Goal: Information Seeking & Learning: Learn about a topic

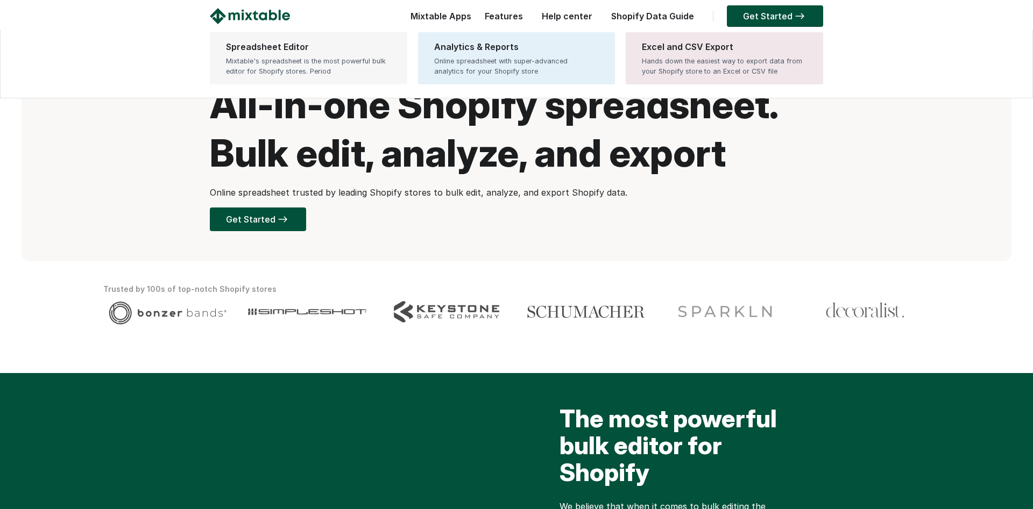
click at [323, 57] on div "Mixtable's spreadsheet is the most powerful bulk editor for Shopify stores. Per…" at bounding box center [308, 66] width 165 height 20
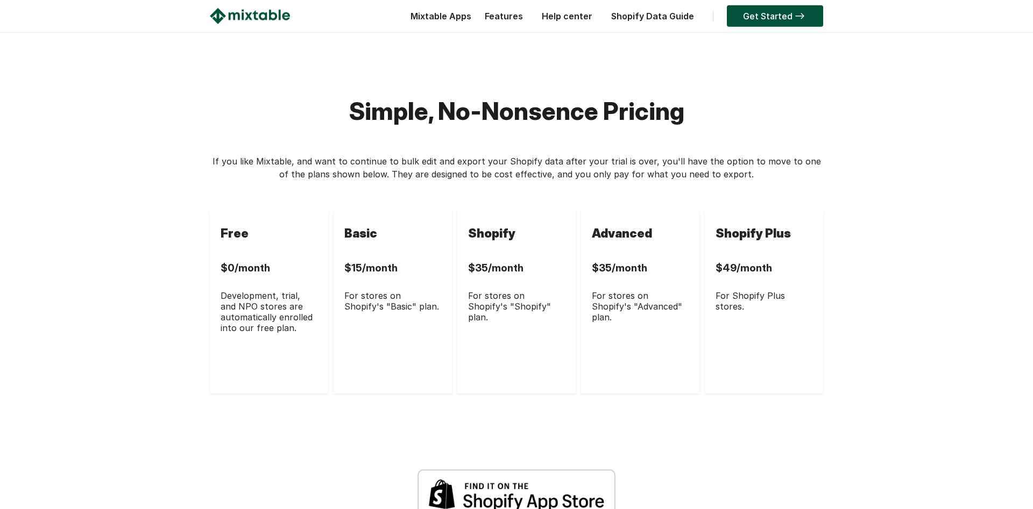
scroll to position [2852, 0]
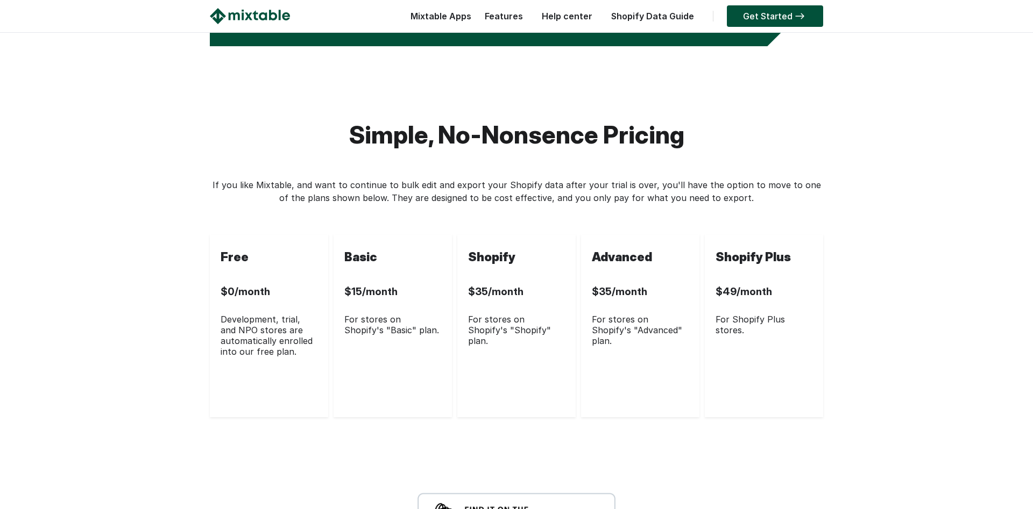
click at [371, 314] on div "$15/month" at bounding box center [392, 291] width 97 height 45
drag, startPoint x: 371, startPoint y: 355, endPoint x: 381, endPoint y: 406, distance: 52.2
click at [381, 406] on div "Basic $15/month For stores on Shopify's "Basic" plan." at bounding box center [392, 325] width 118 height 183
click at [386, 336] on div "For stores on Shopify's "Basic" plan." at bounding box center [392, 325] width 97 height 22
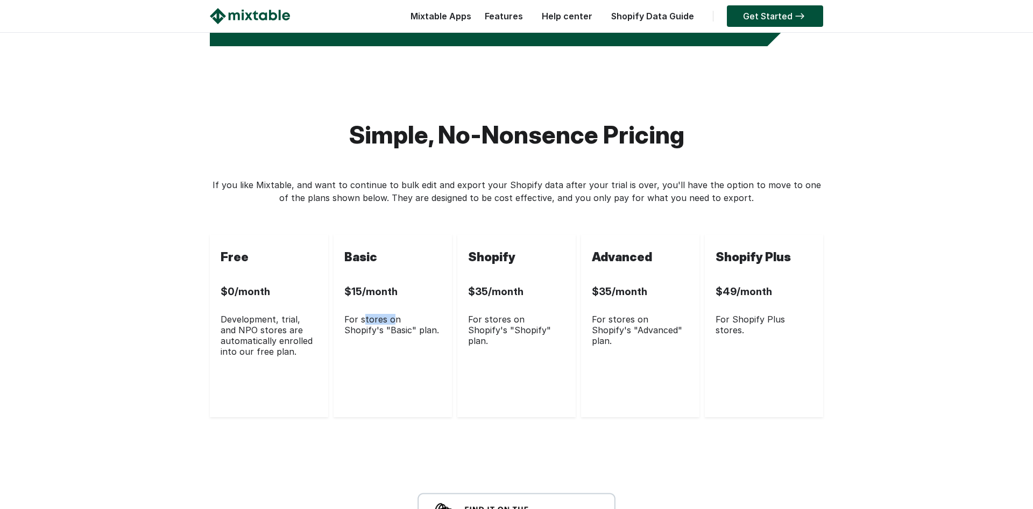
click at [386, 336] on div "For stores on Shopify's "Basic" plan." at bounding box center [392, 325] width 97 height 22
drag, startPoint x: 386, startPoint y: 385, endPoint x: 370, endPoint y: 355, distance: 33.4
click at [370, 355] on div "Basic $15/month For stores on Shopify's "Basic" plan." at bounding box center [392, 325] width 118 height 183
click at [370, 314] on div "$15/month" at bounding box center [392, 291] width 97 height 45
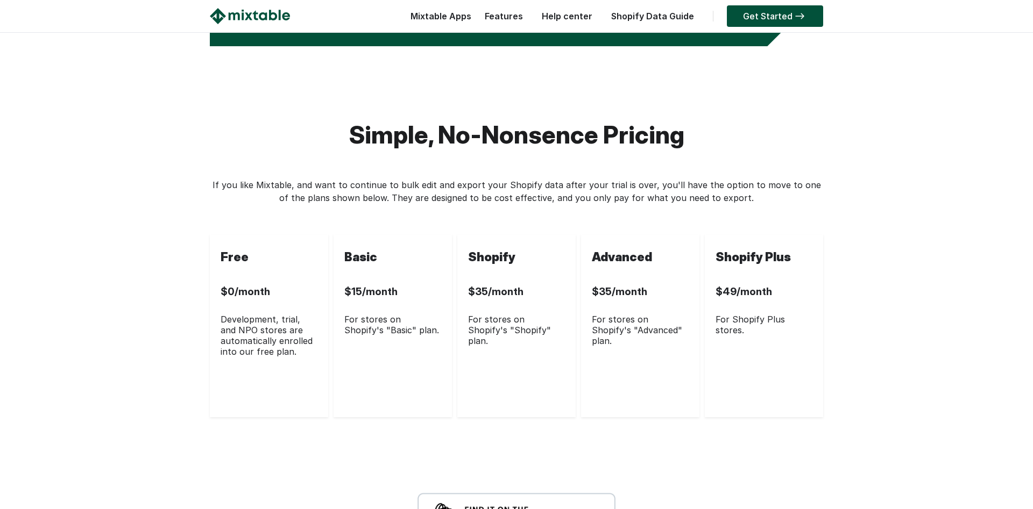
click at [370, 314] on div "$15/month" at bounding box center [392, 291] width 97 height 45
click at [368, 314] on div "$15/month" at bounding box center [392, 291] width 97 height 45
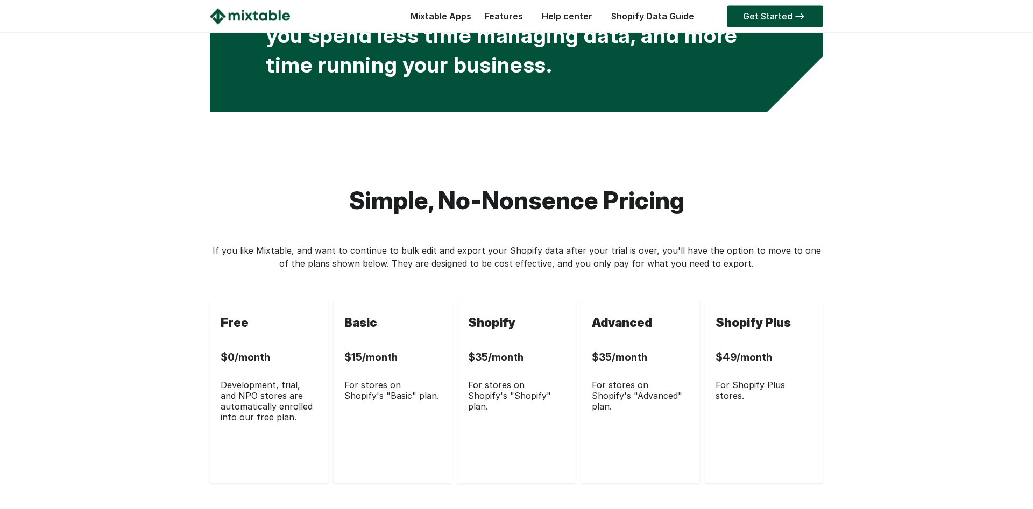
scroll to position [2764, 0]
